Goal: Task Accomplishment & Management: Manage account settings

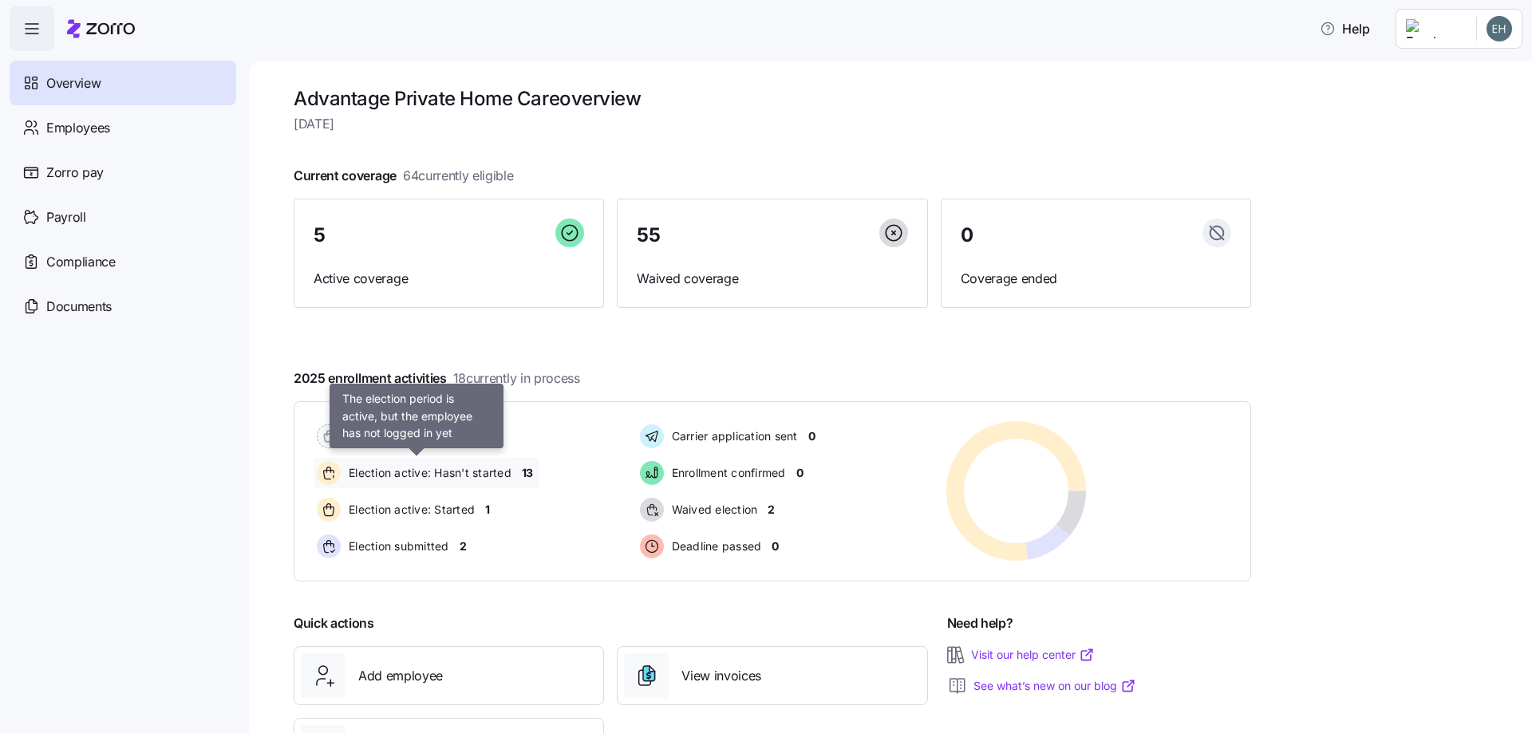
click at [511, 475] on span "Election active: Hasn't started" at bounding box center [428, 473] width 168 height 16
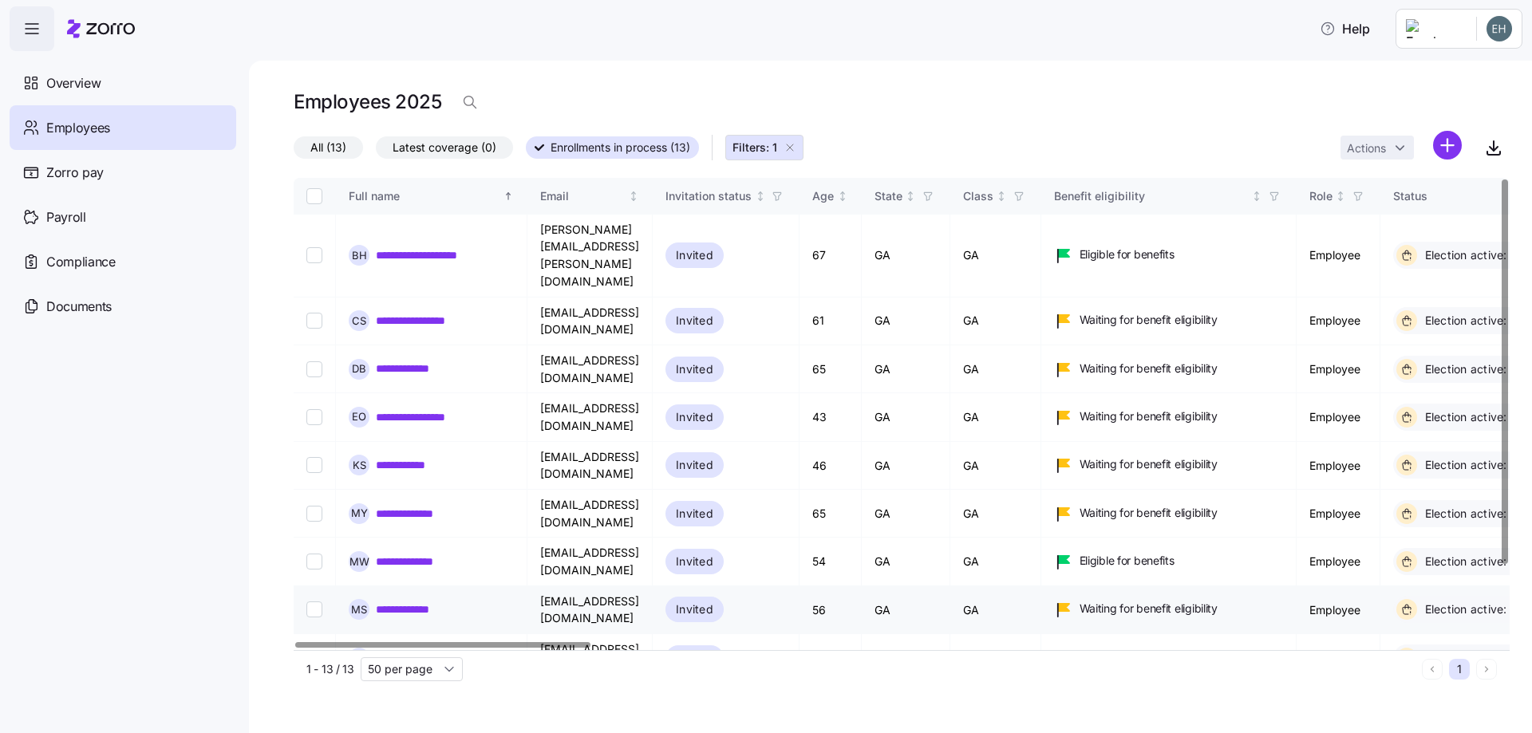
click at [422, 601] on link "**********" at bounding box center [414, 609] width 76 height 16
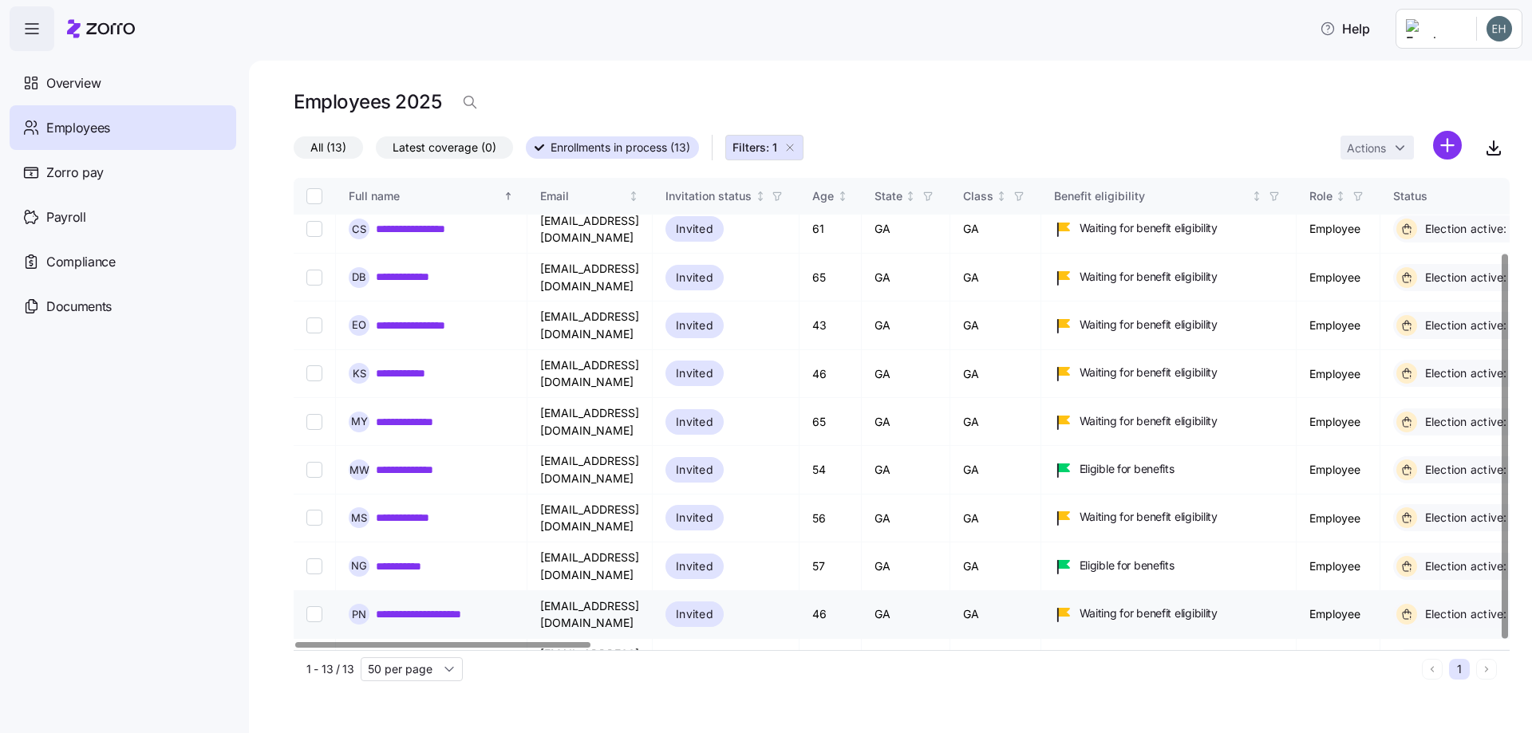
scroll to position [93, 0]
click at [397, 461] on link "**********" at bounding box center [420, 469] width 89 height 16
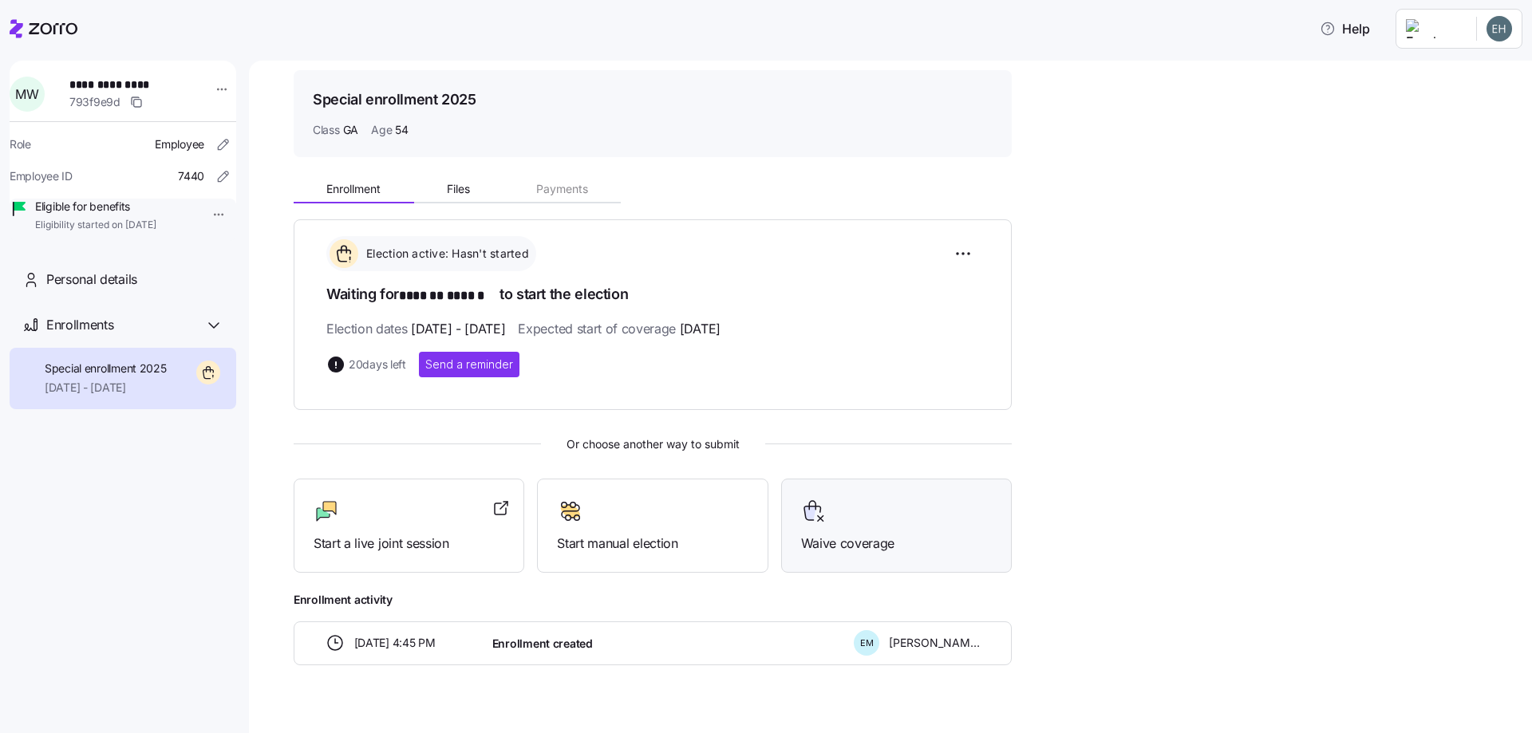
scroll to position [75, 0]
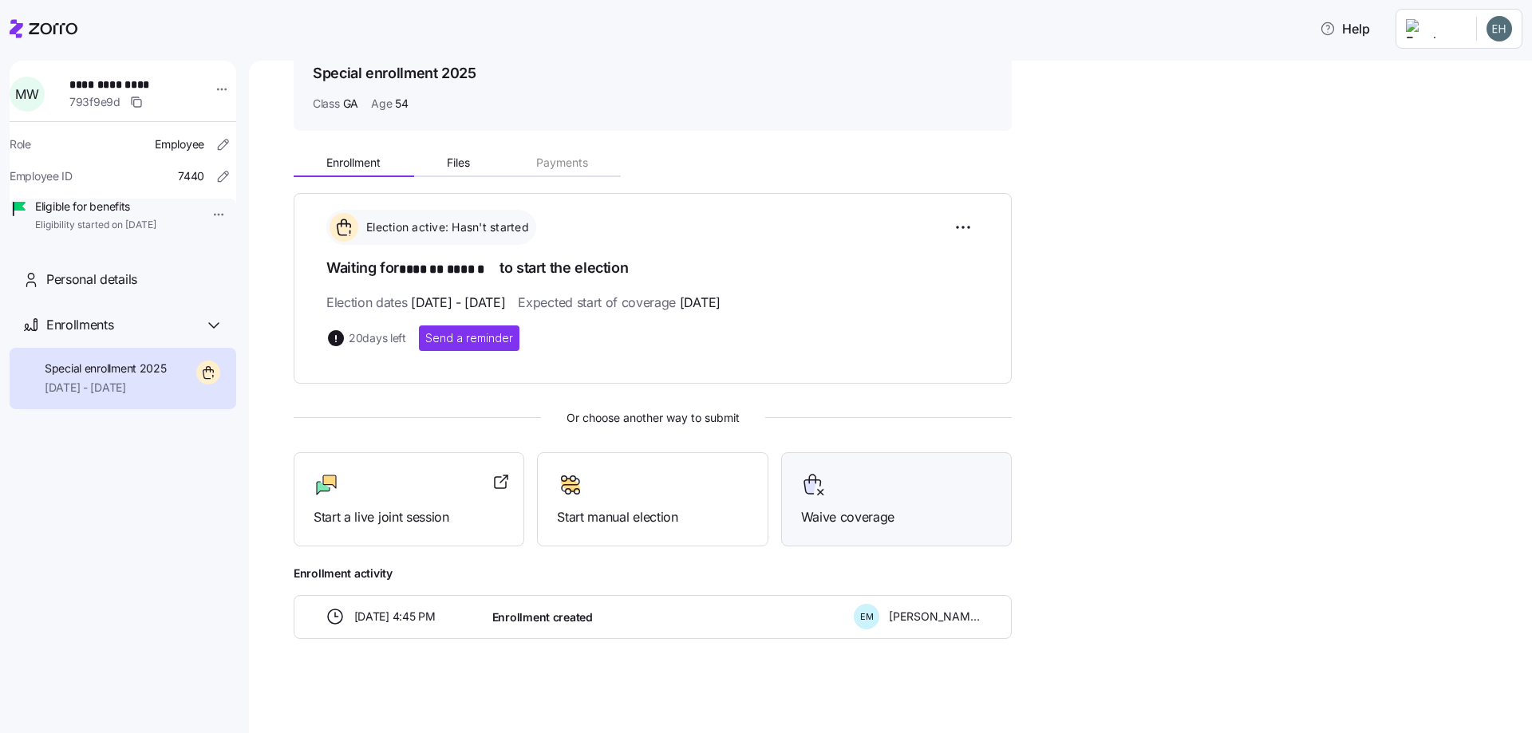
click at [846, 517] on span "Waive coverage" at bounding box center [896, 517] width 191 height 20
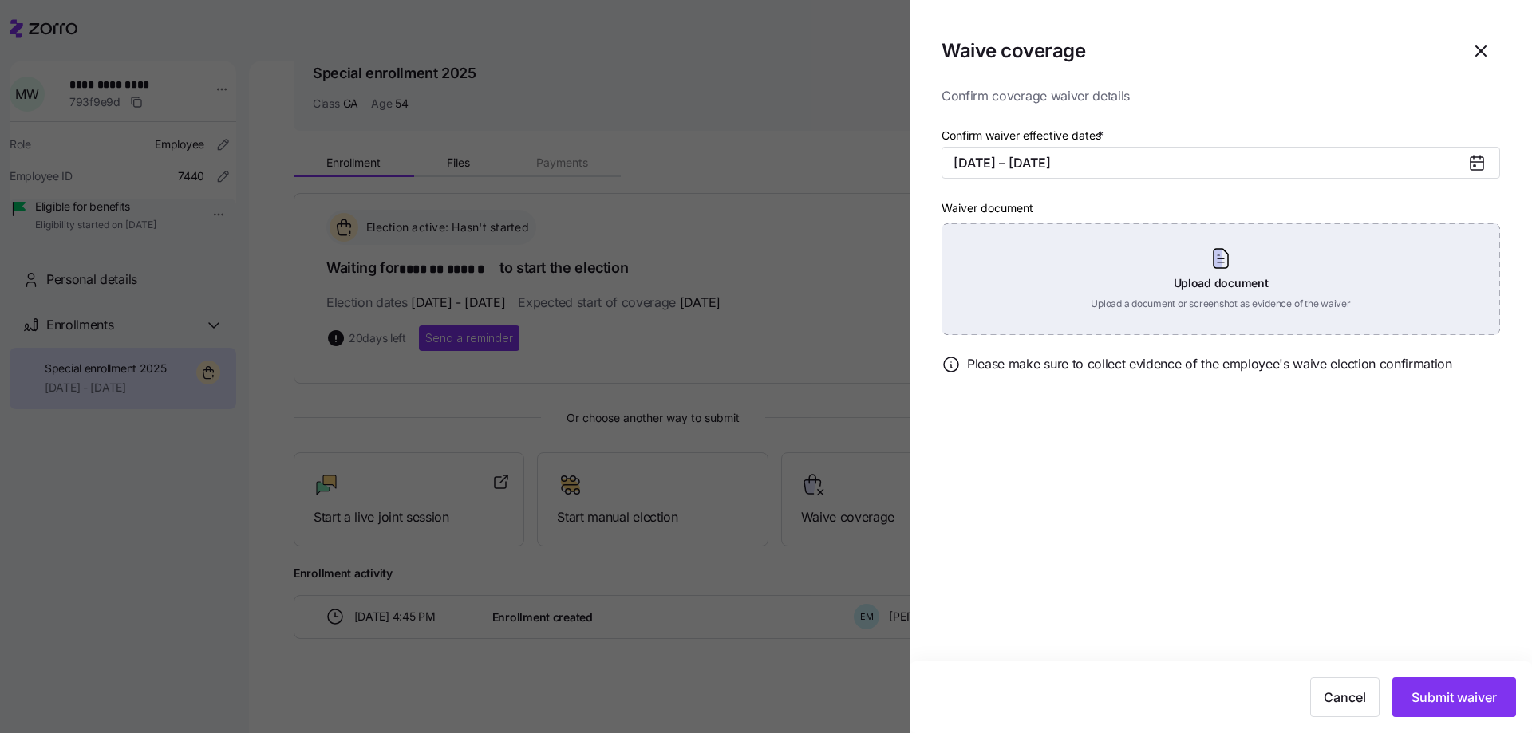
click at [1220, 263] on div "Upload document Upload a document or screenshot as evidence of the waiver" at bounding box center [1220, 279] width 558 height 112
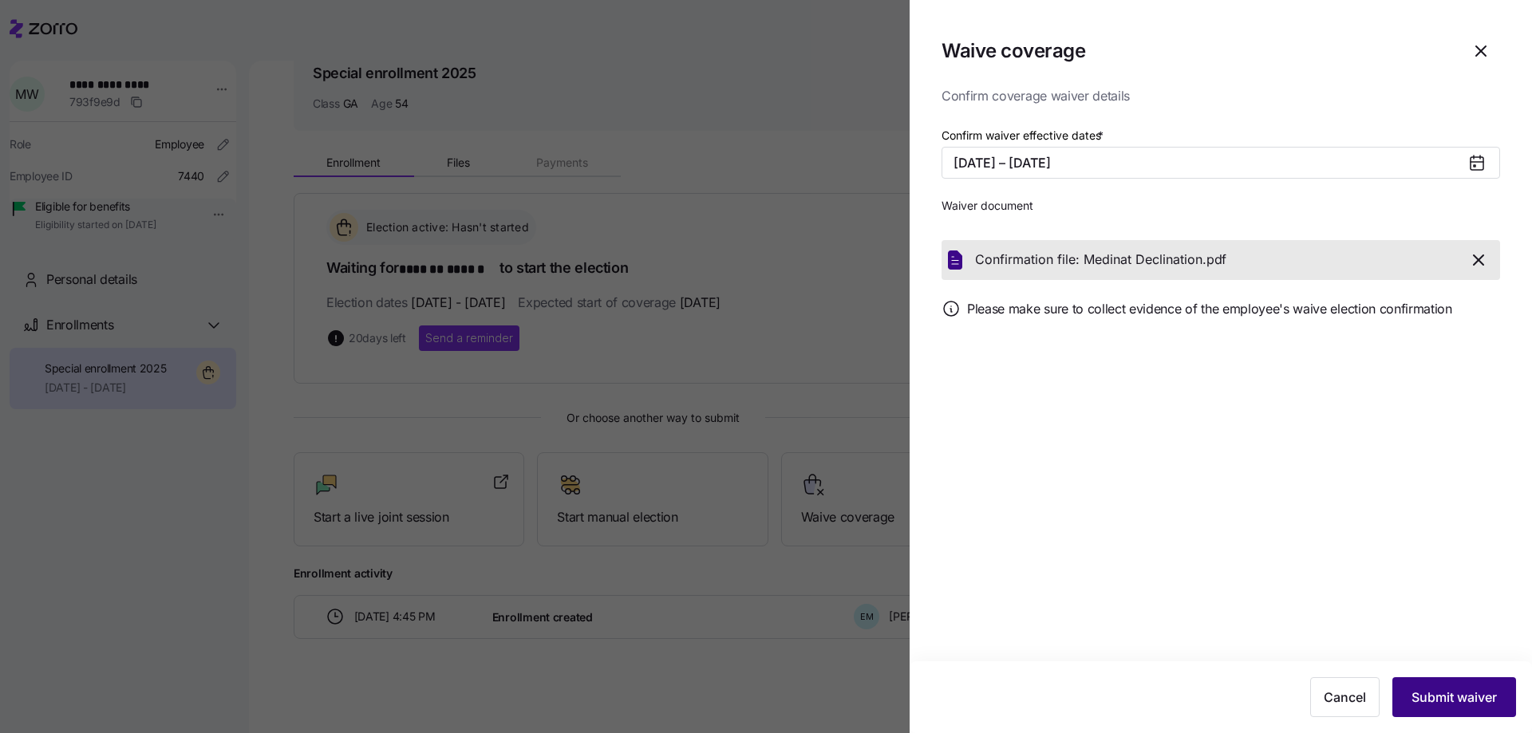
click at [1474, 702] on span "Submit waiver" at bounding box center [1453, 697] width 85 height 19
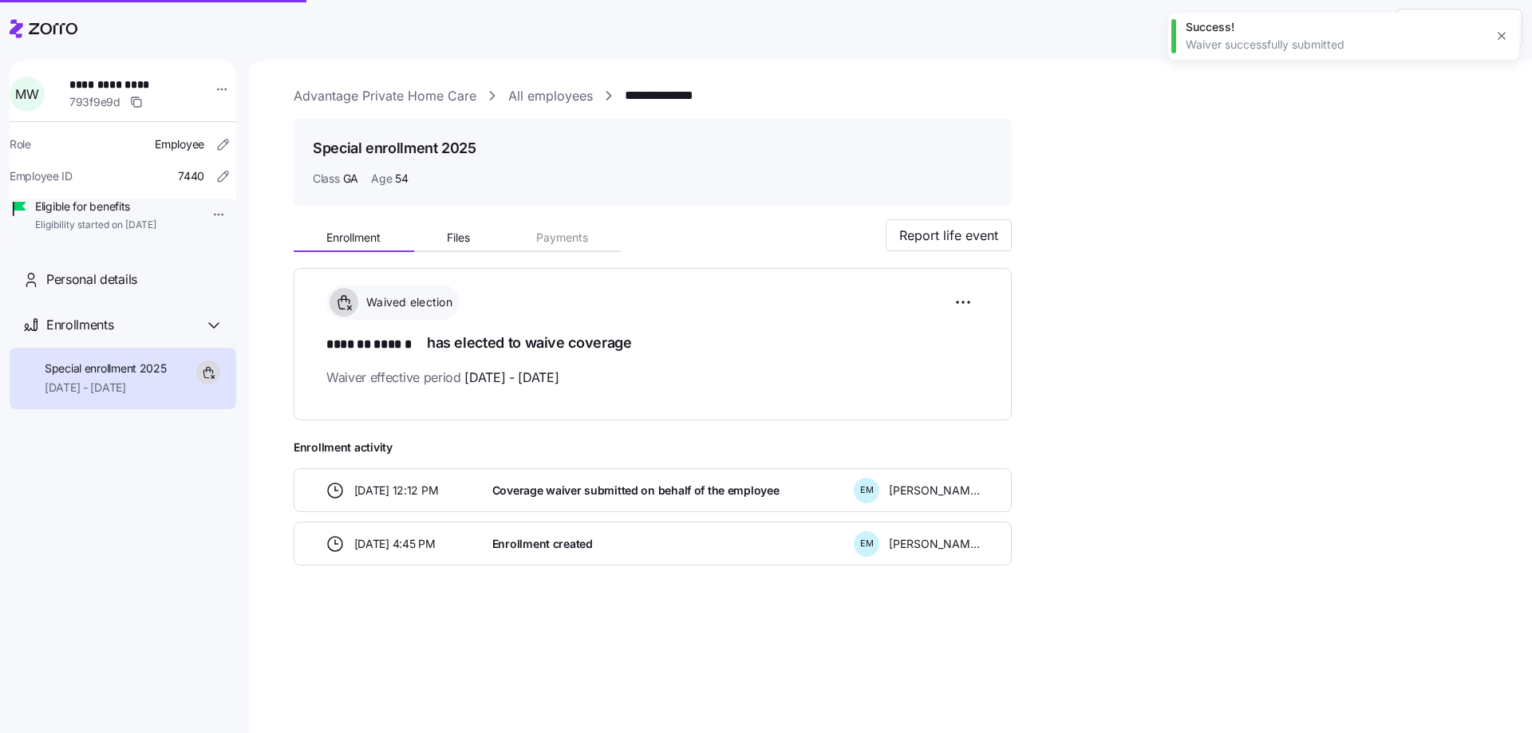
scroll to position [0, 0]
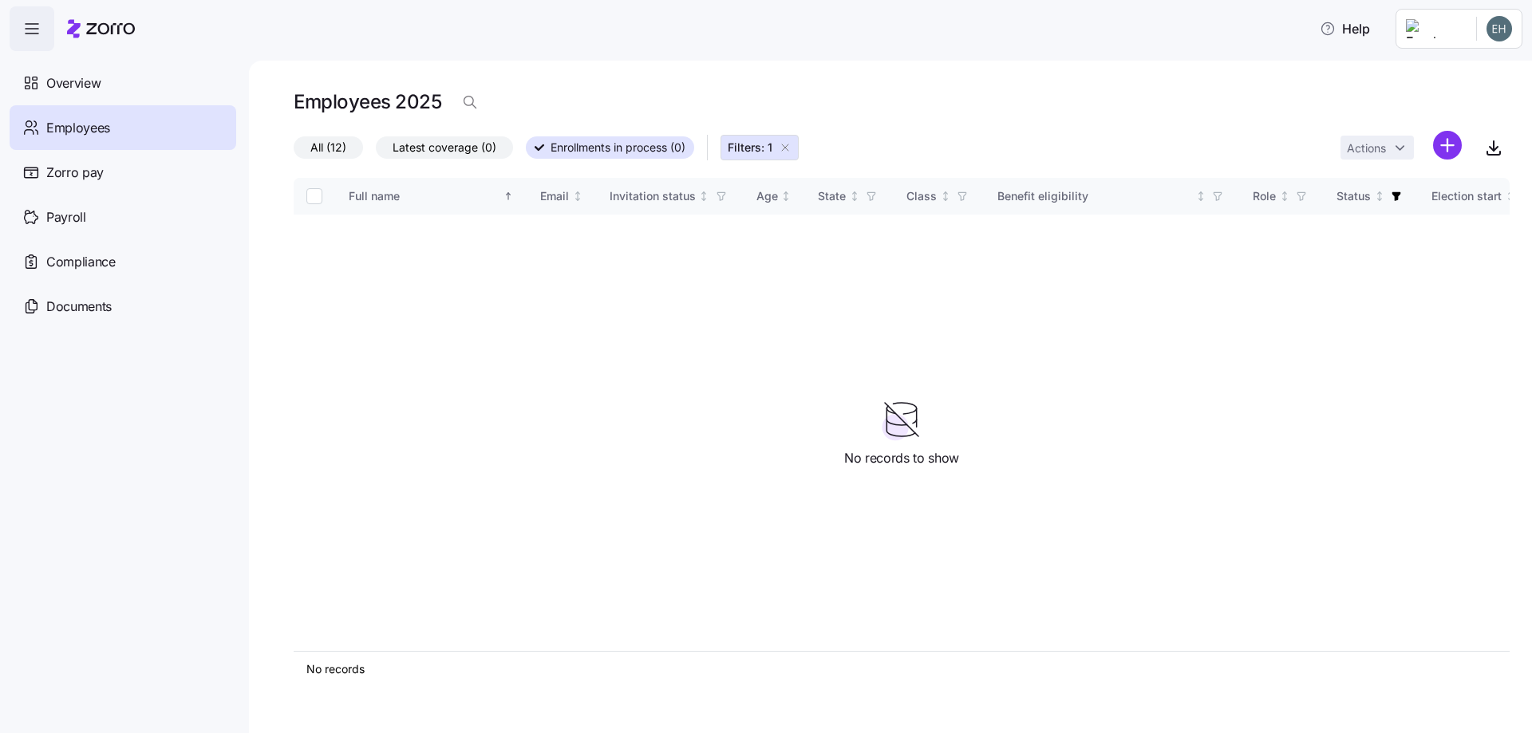
click at [108, 129] on span "Employees" at bounding box center [78, 128] width 64 height 20
click at [74, 130] on span "Employees" at bounding box center [78, 128] width 64 height 20
click at [85, 131] on span "Employees" at bounding box center [78, 128] width 64 height 20
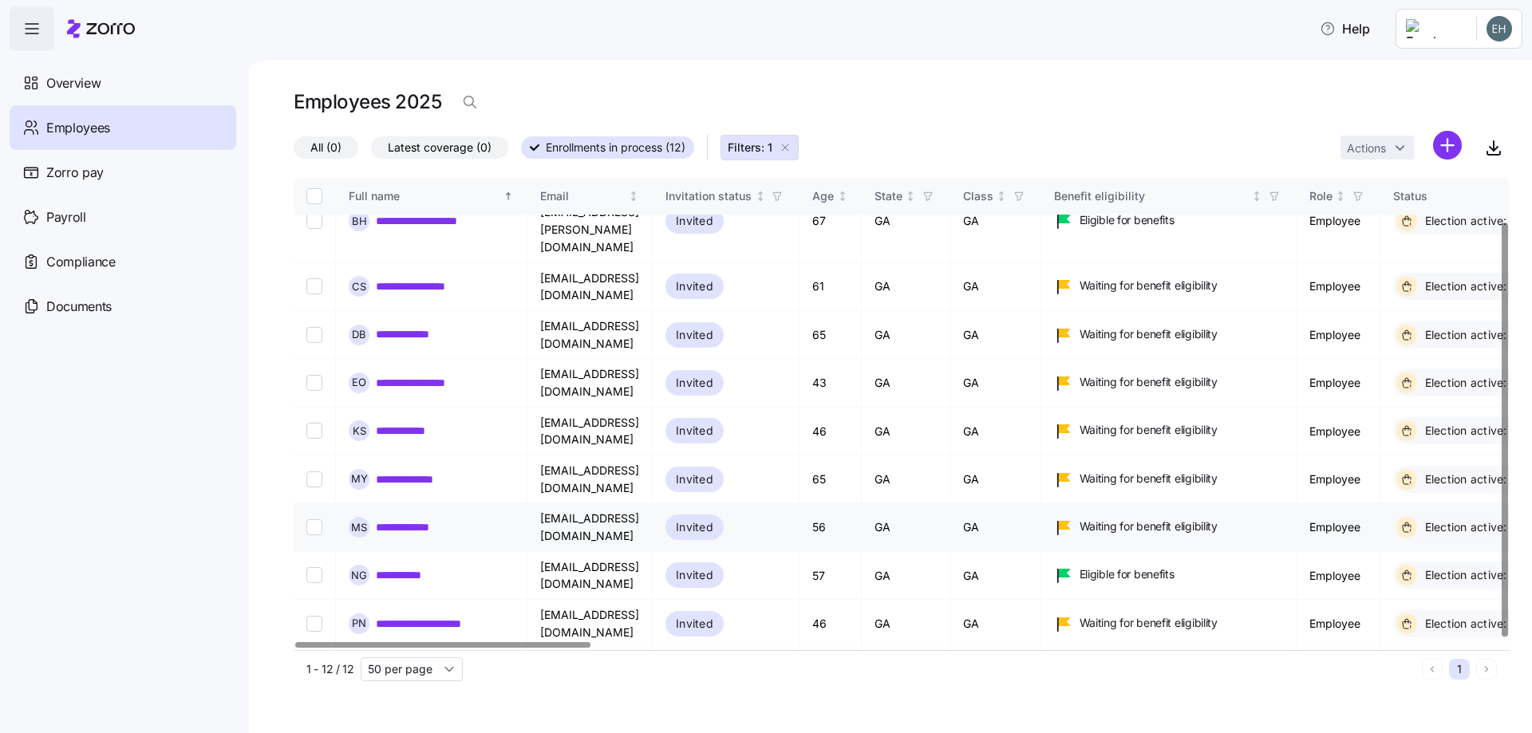
scroll to position [52, 0]
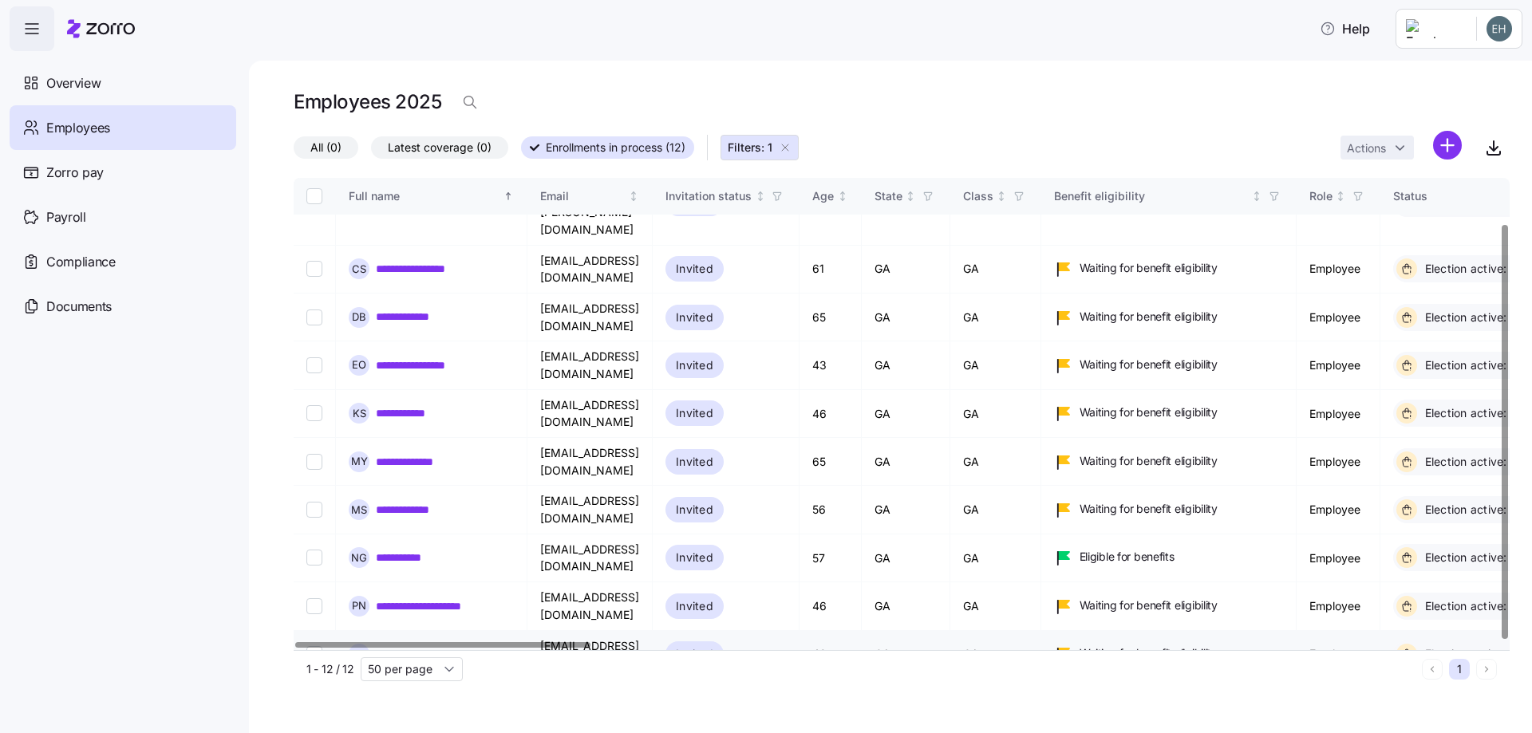
click at [433, 646] on link "**********" at bounding box center [417, 654] width 82 height 16
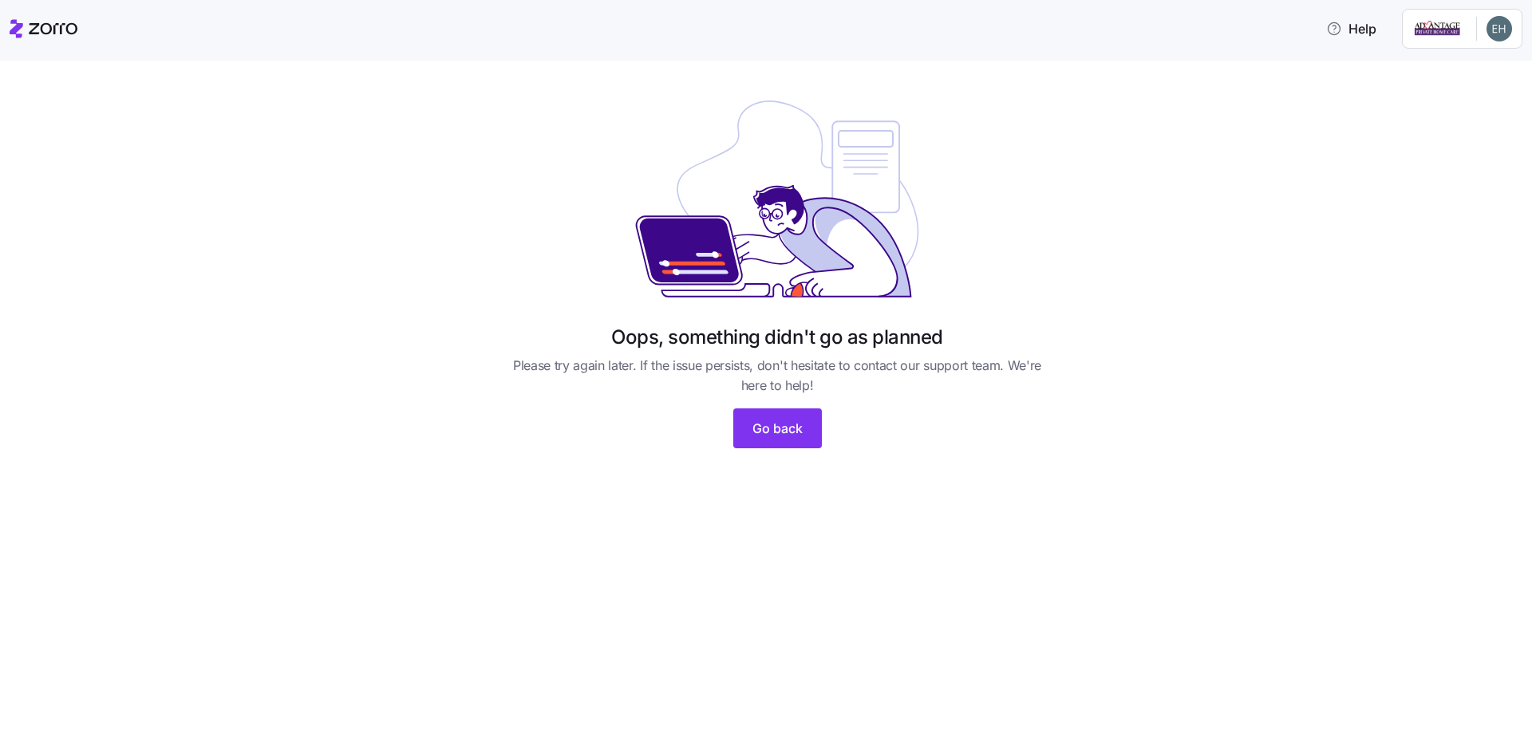
click at [53, 34] on icon at bounding box center [44, 28] width 68 height 19
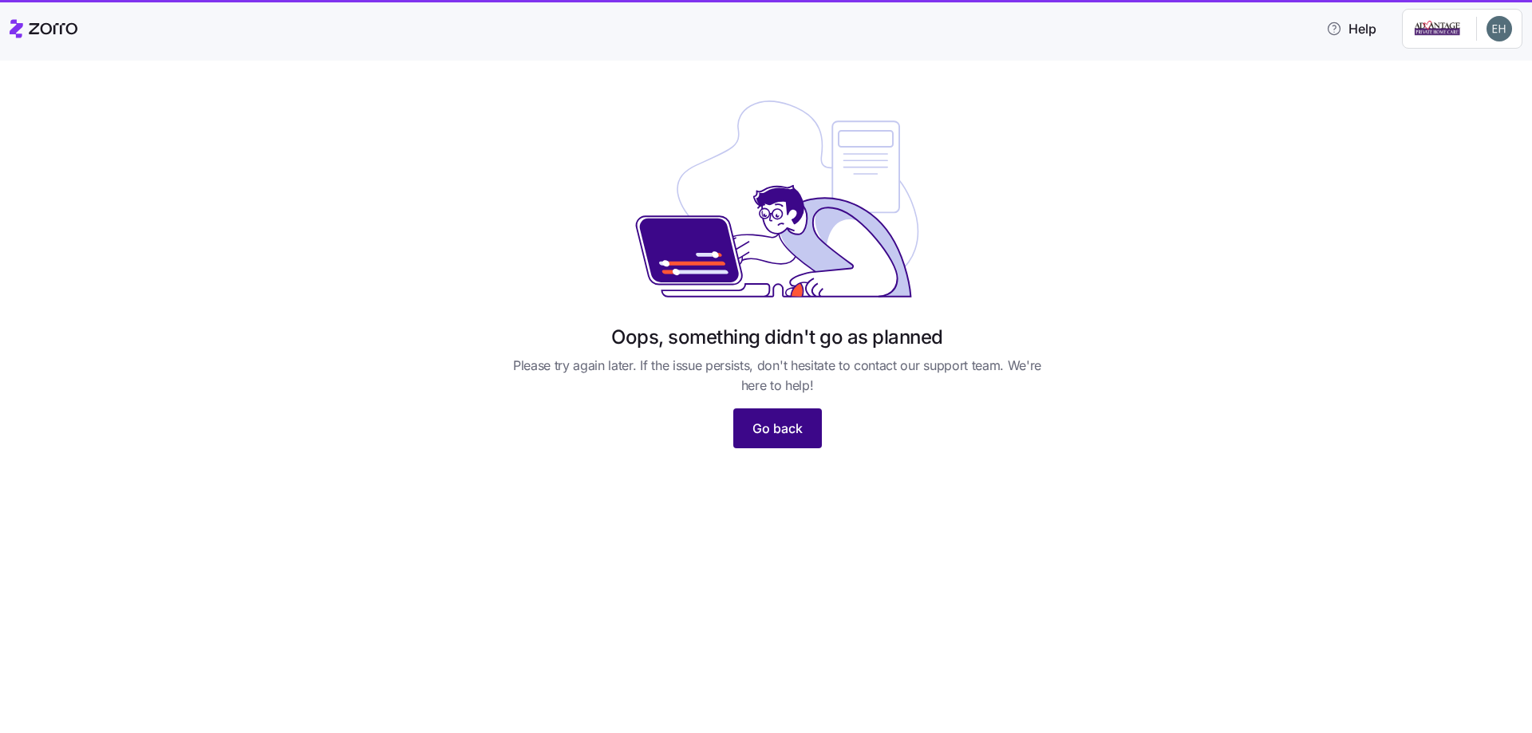
click at [786, 436] on span "Go back" at bounding box center [777, 428] width 50 height 19
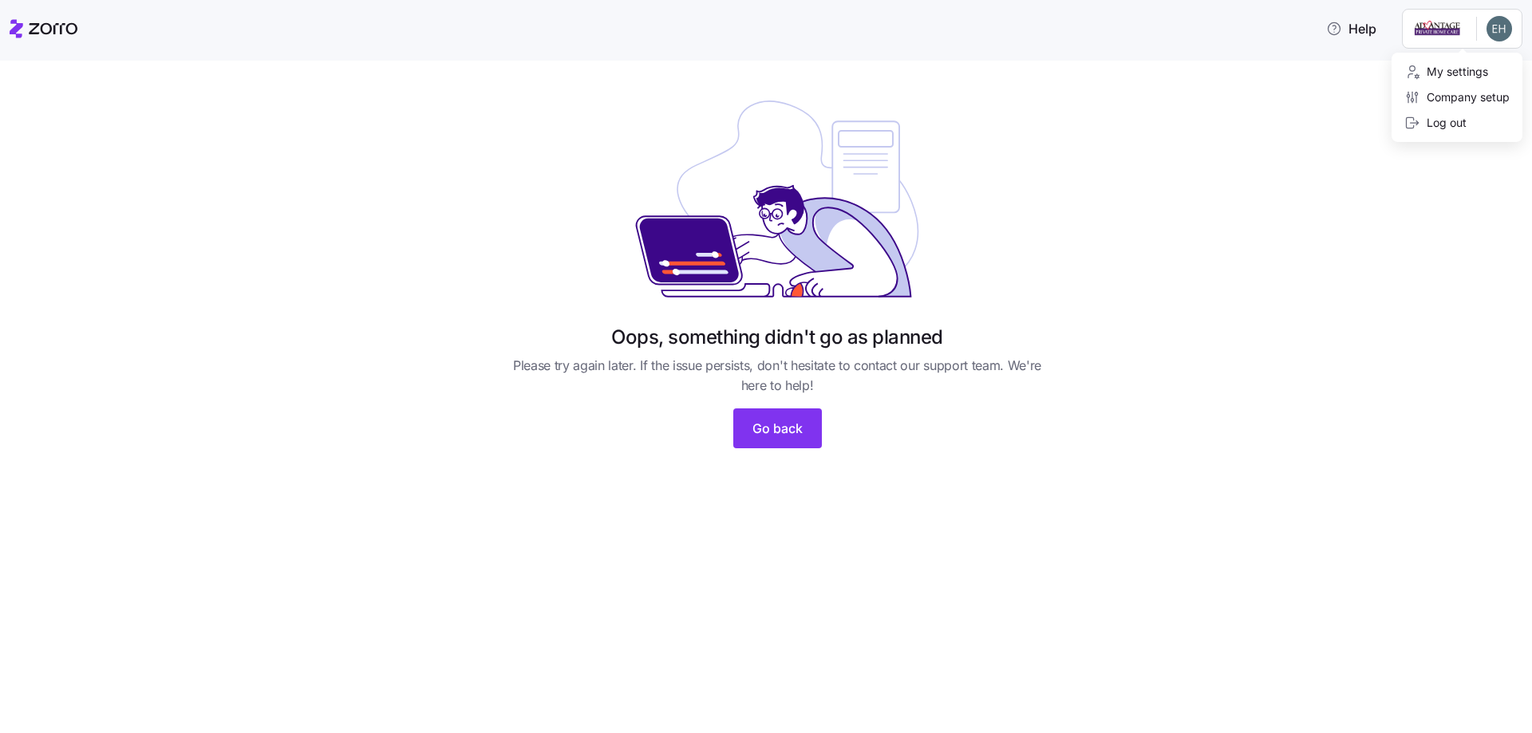
click at [1493, 29] on html "Help Oops, something didn't go as planned Please try again later. If the issue …" at bounding box center [766, 362] width 1532 height 724
click at [1457, 126] on div "Log out" at bounding box center [1435, 123] width 62 height 18
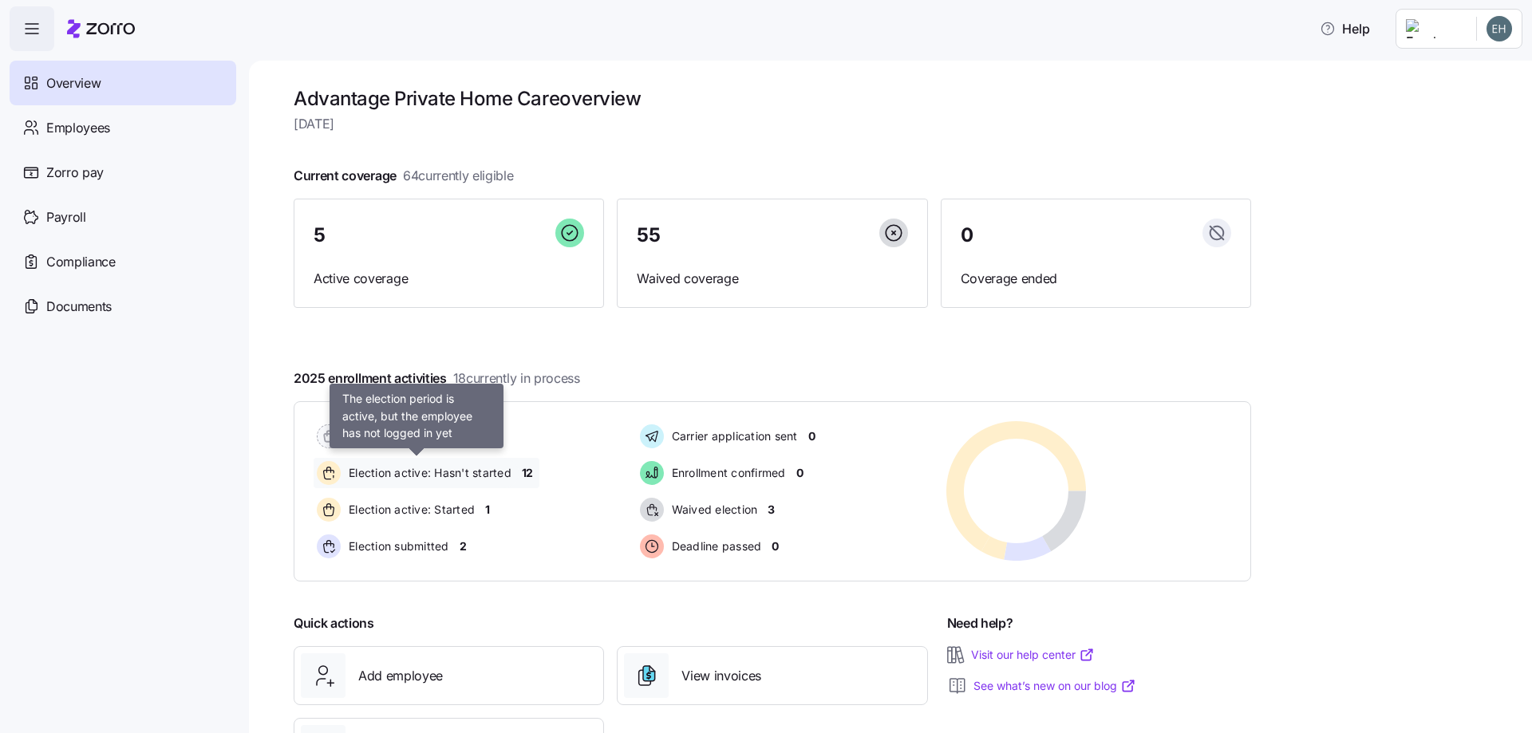
click at [422, 475] on span "Election active: Hasn't started" at bounding box center [428, 473] width 168 height 16
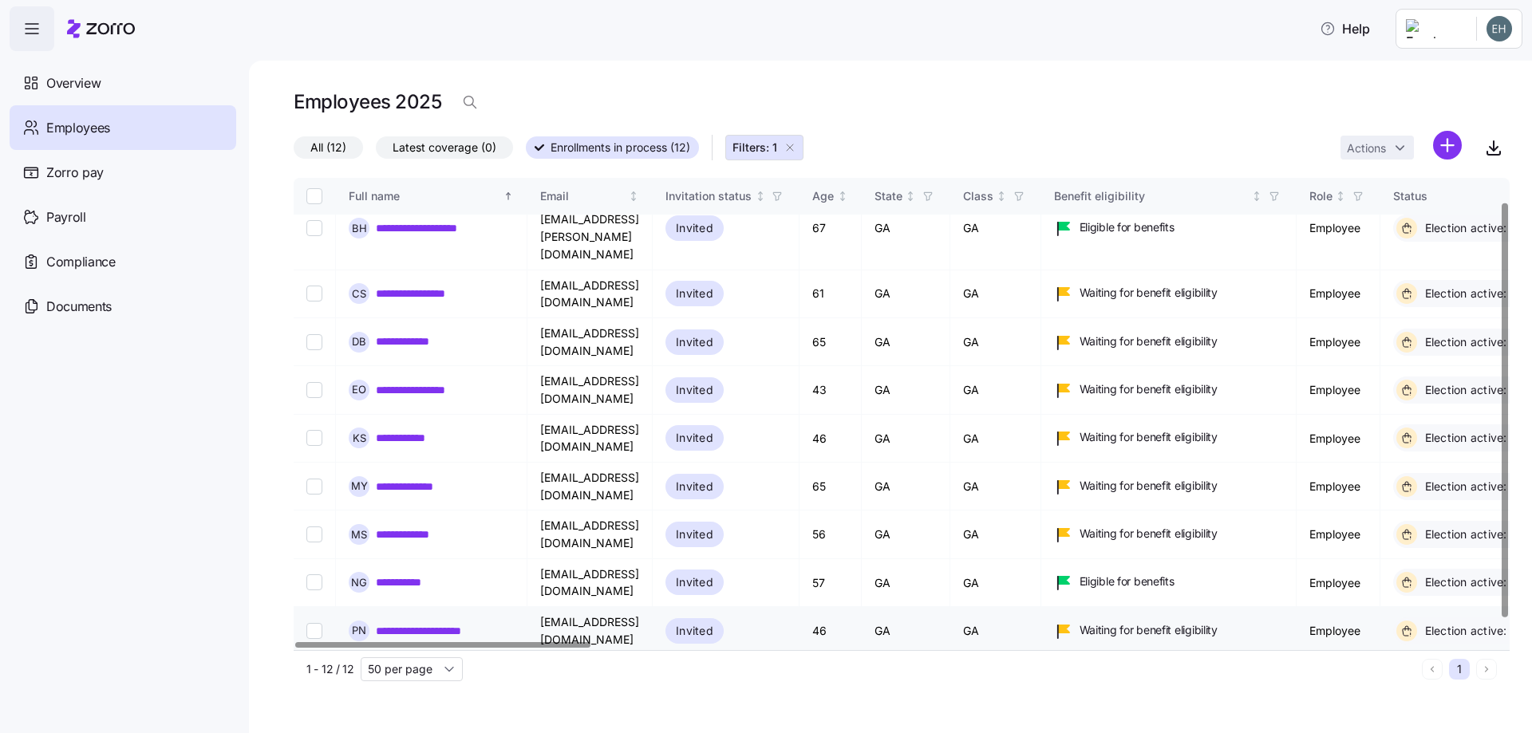
scroll to position [52, 0]
